Goal: Navigation & Orientation: Find specific page/section

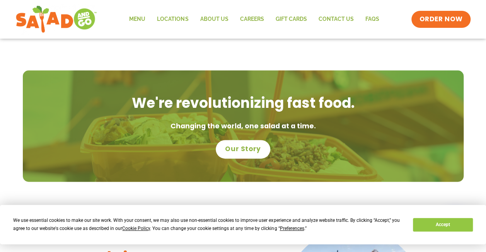
scroll to position [503, 0]
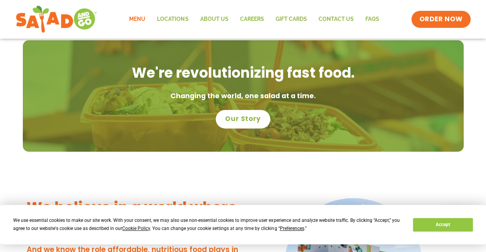
click at [146, 17] on link "Menu" at bounding box center [137, 19] width 28 height 18
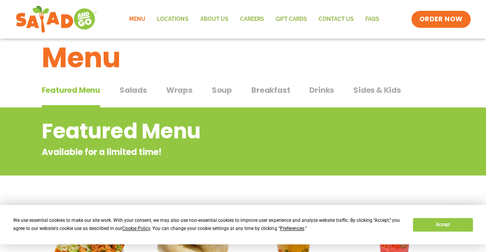
scroll to position [12, 0]
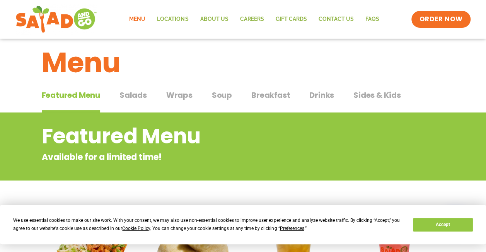
click at [125, 97] on span "Salads" at bounding box center [133, 95] width 27 height 12
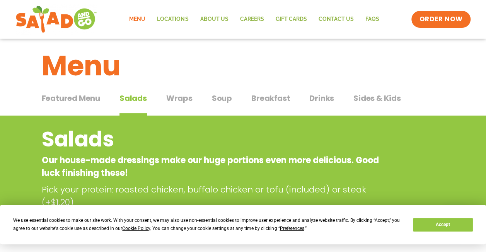
scroll to position [7, 0]
